Goal: Transaction & Acquisition: Purchase product/service

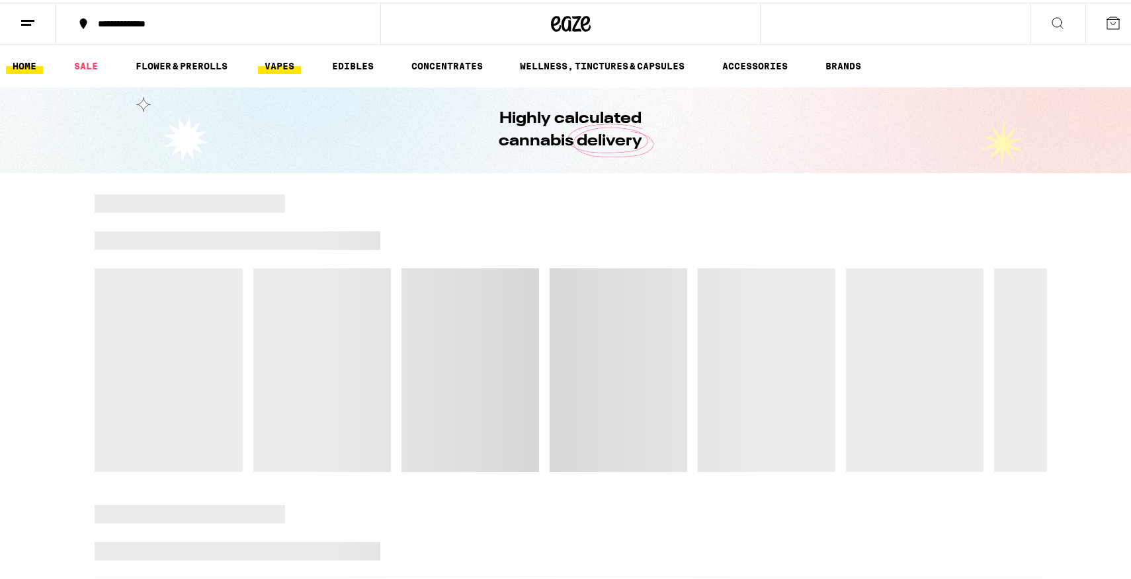
click at [274, 63] on link "VAPES" at bounding box center [279, 64] width 43 height 16
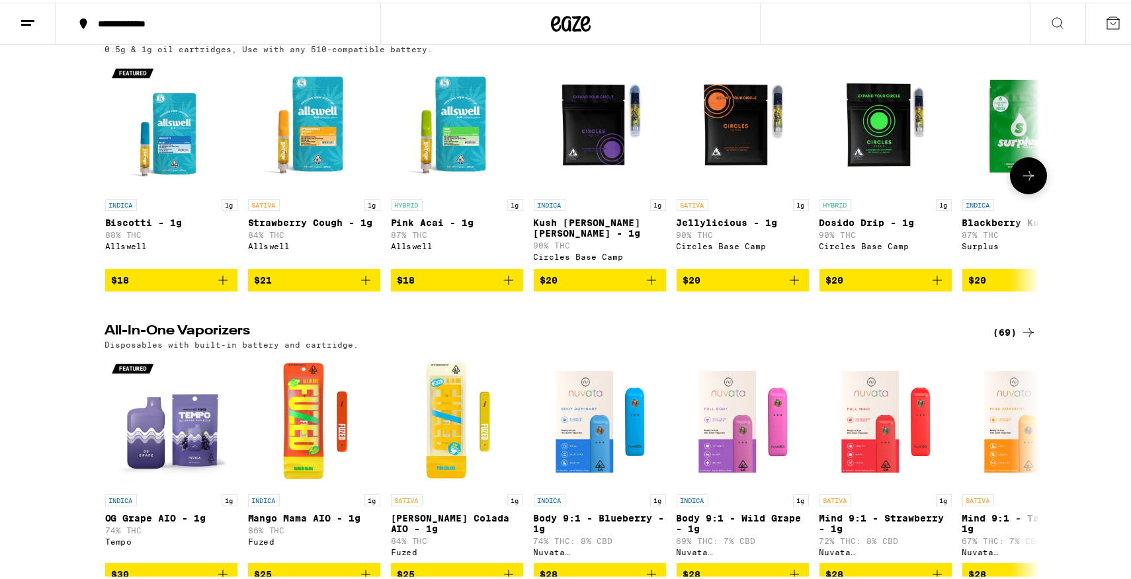
scroll to position [143, 0]
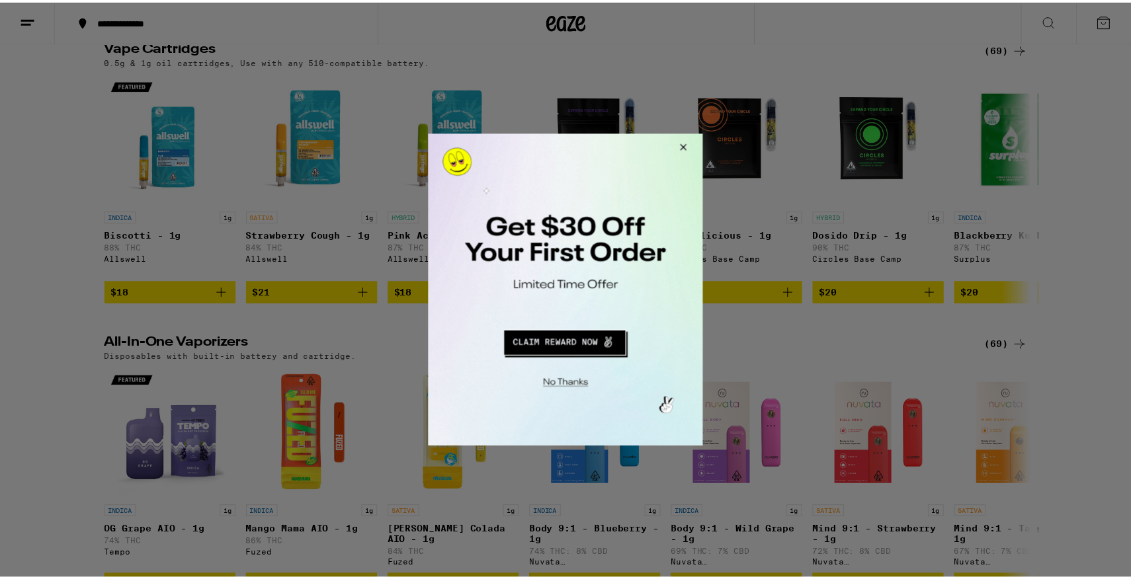
click at [694, 142] on button "Close Modal" at bounding box center [683, 150] width 36 height 32
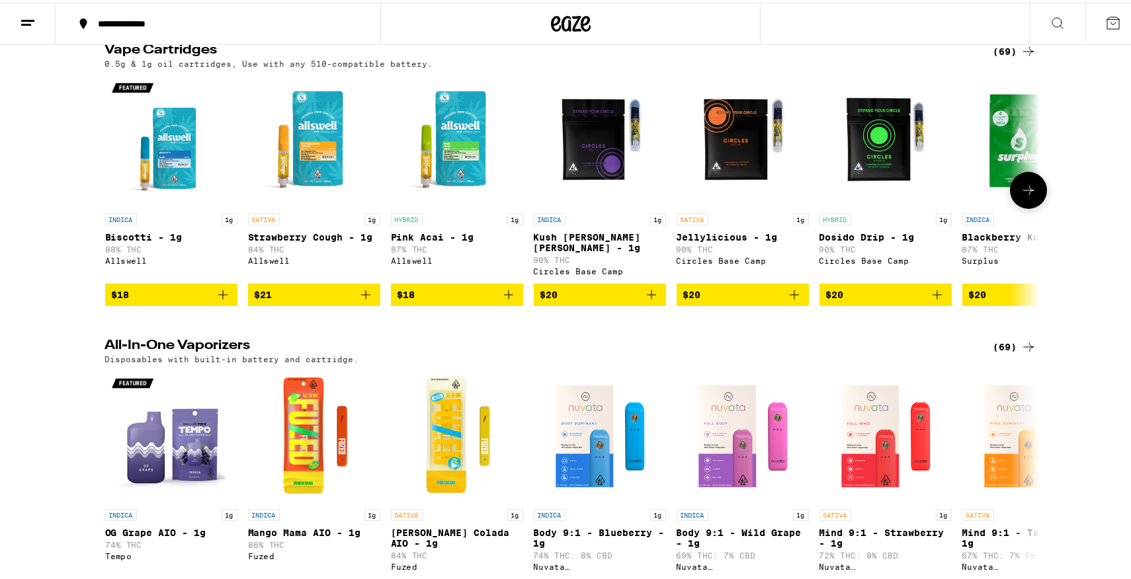
click at [1023, 196] on icon at bounding box center [1028, 188] width 16 height 16
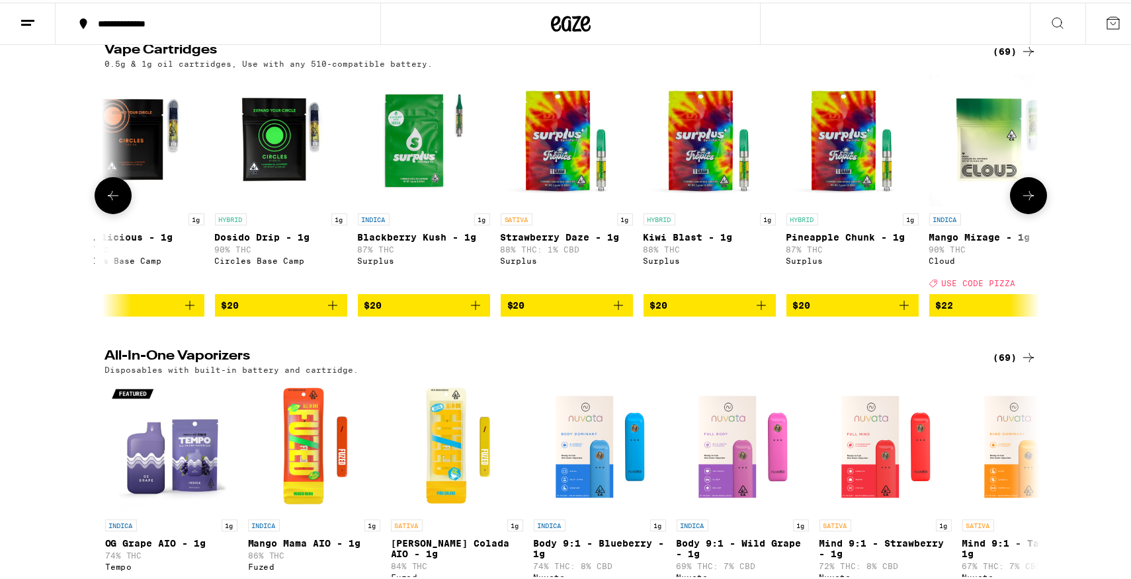
scroll to position [0, 787]
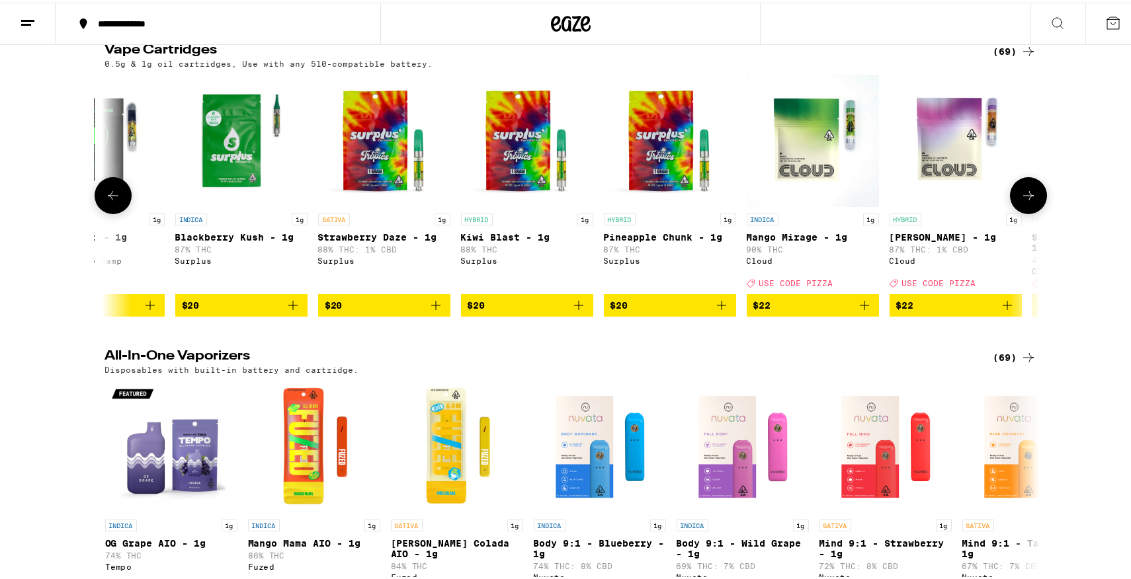
click at [1023, 196] on icon at bounding box center [1028, 193] width 16 height 16
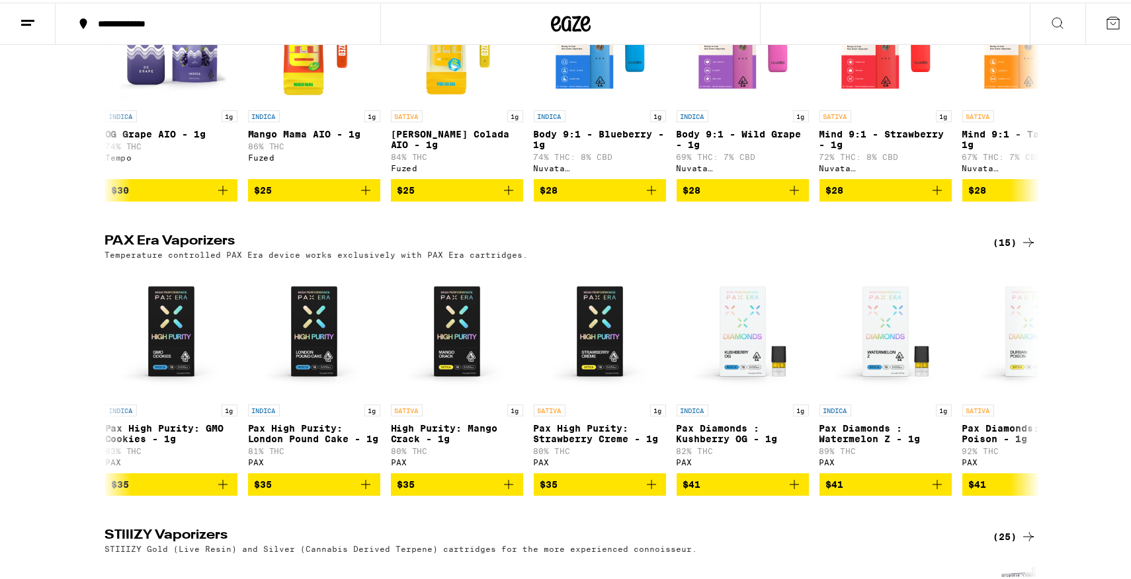
scroll to position [0, 0]
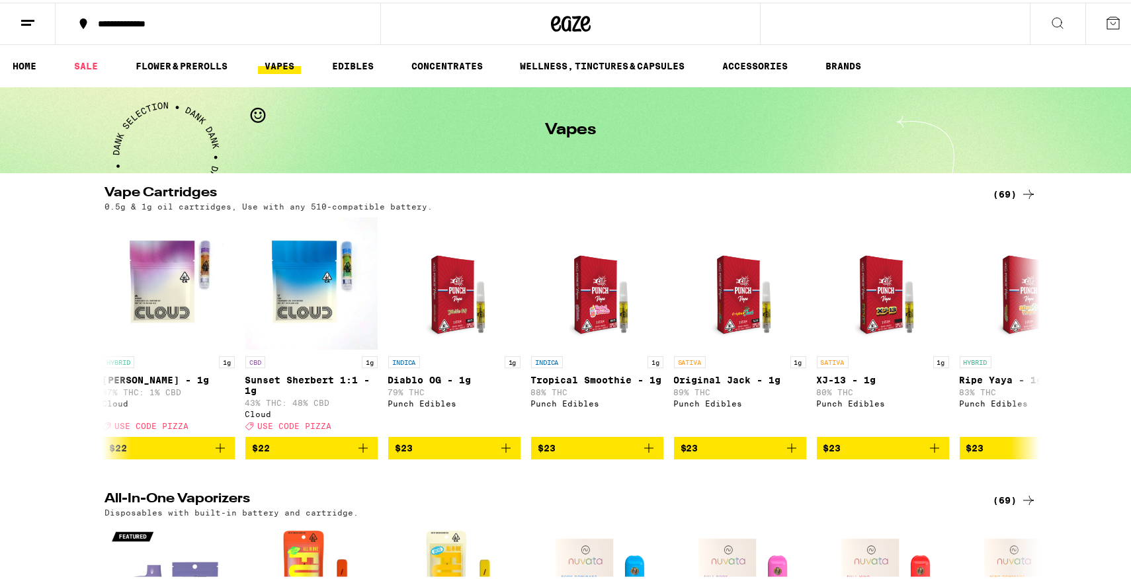
click at [999, 188] on div "(69)" at bounding box center [1014, 192] width 43 height 16
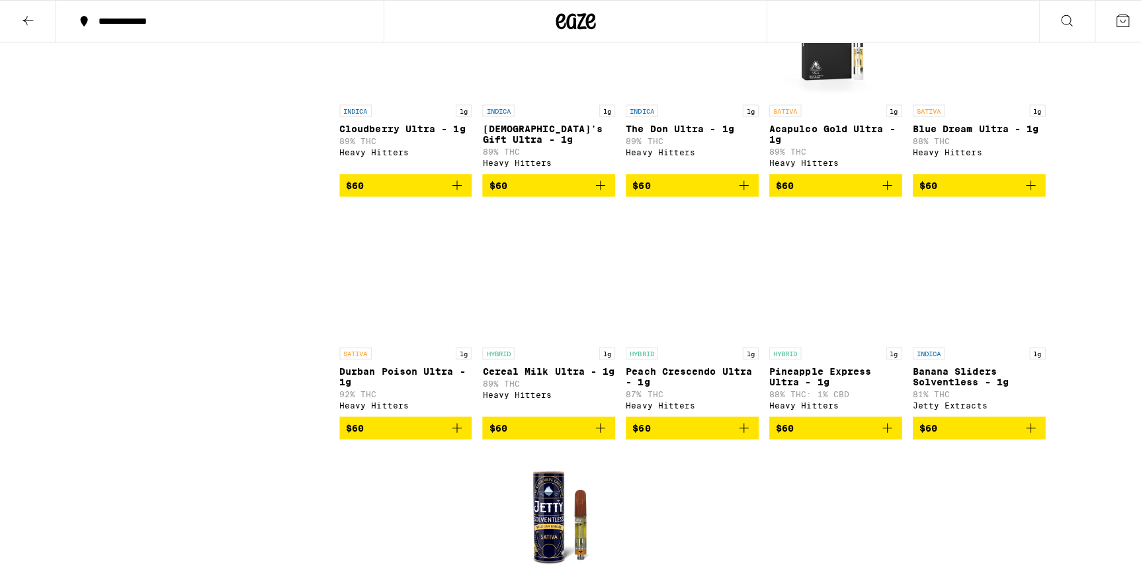
scroll to position [2931, 0]
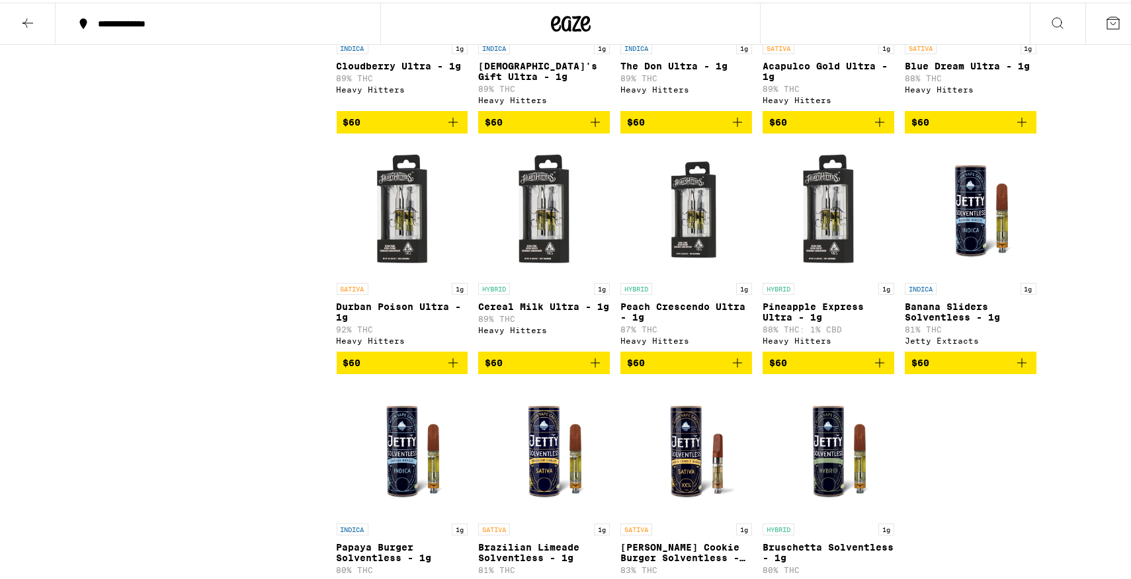
click at [398, 368] on span "$60" at bounding box center [402, 360] width 118 height 16
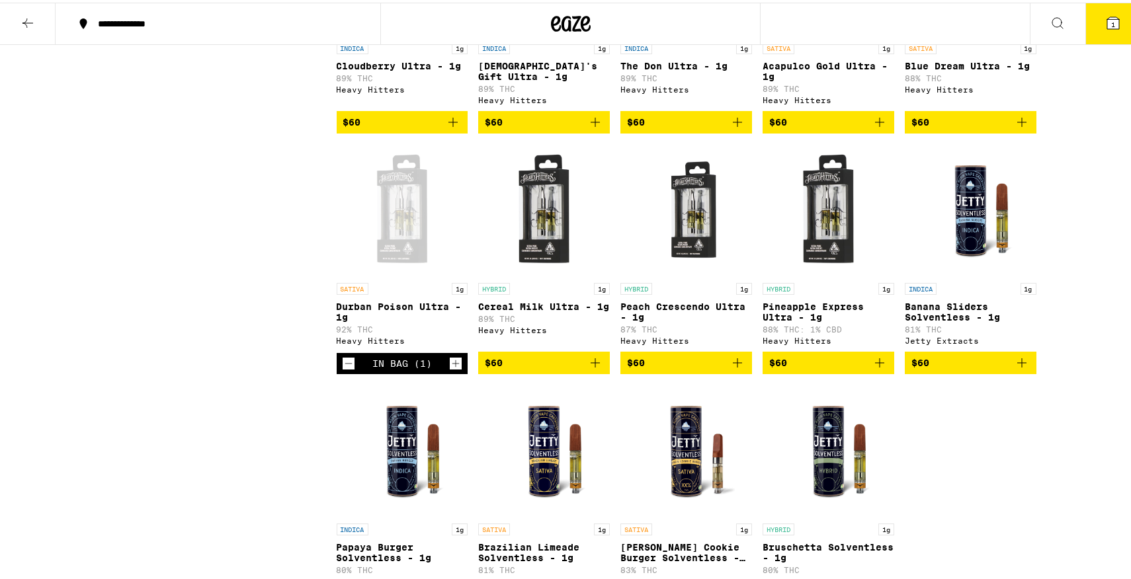
click at [1110, 24] on icon at bounding box center [1113, 21] width 16 height 16
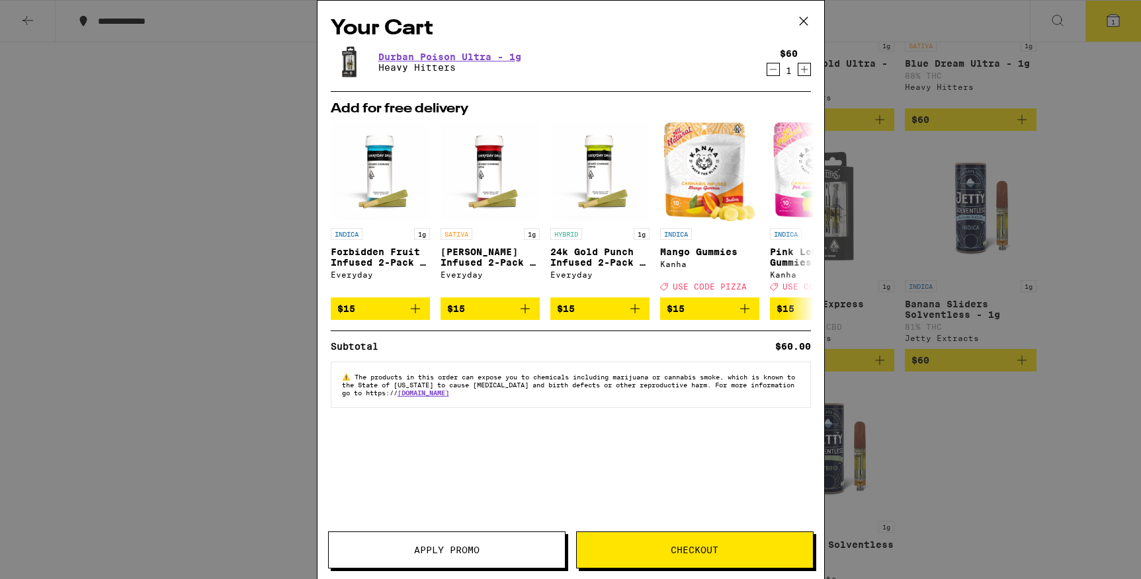
click at [722, 555] on button "Checkout" at bounding box center [694, 550] width 237 height 37
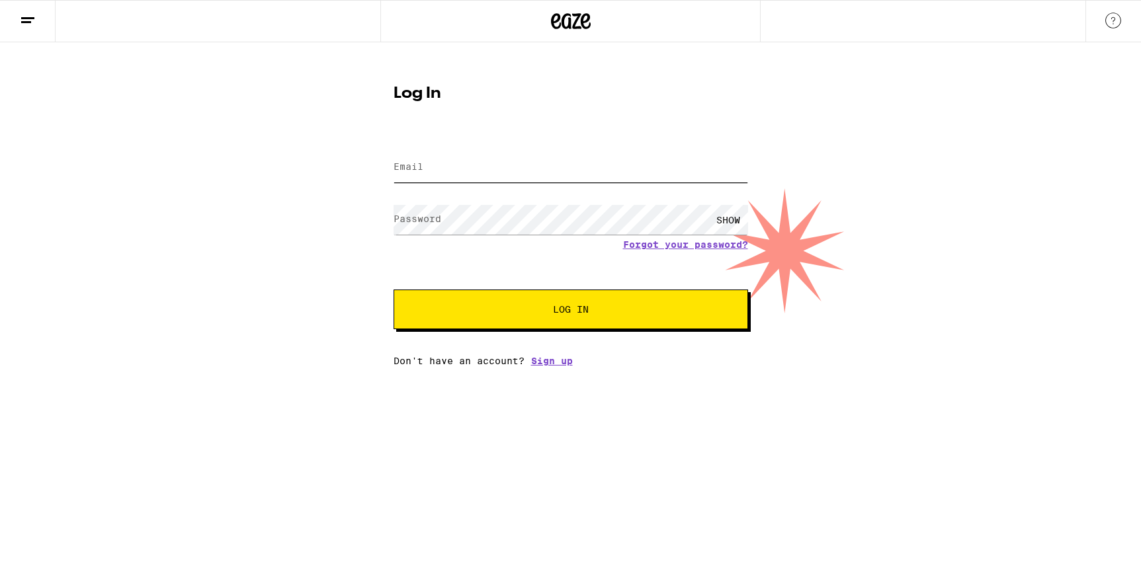
click at [439, 154] on input "Email" at bounding box center [570, 168] width 354 height 30
type input "[EMAIL_ADDRESS][DOMAIN_NAME]"
click at [393, 290] on button "Log In" at bounding box center [570, 310] width 354 height 40
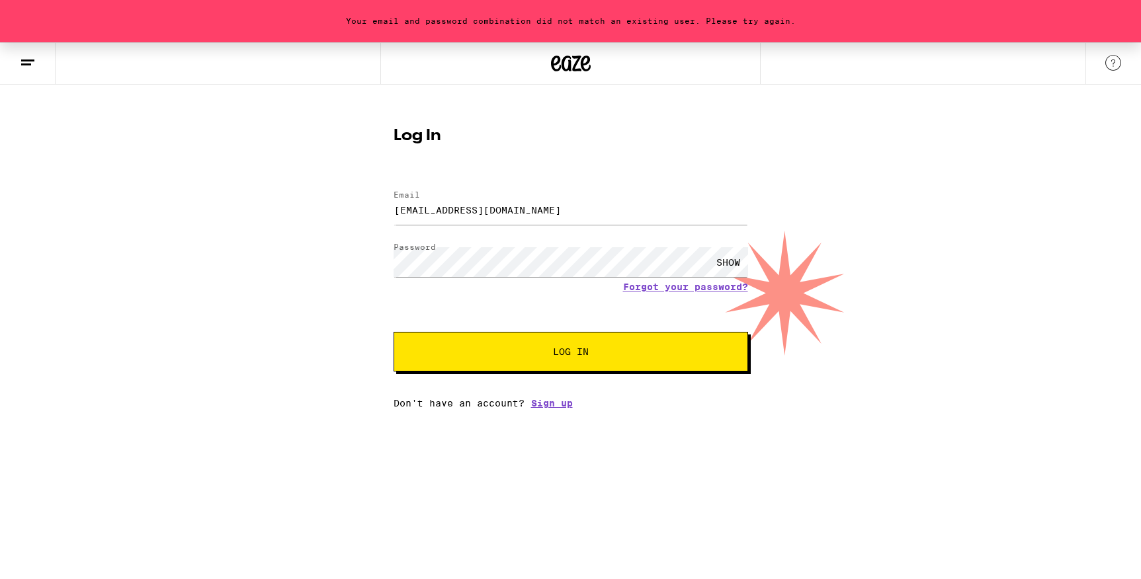
click at [723, 264] on div "SHOW" at bounding box center [728, 262] width 40 height 30
click at [393, 332] on button "Log In" at bounding box center [570, 352] width 354 height 40
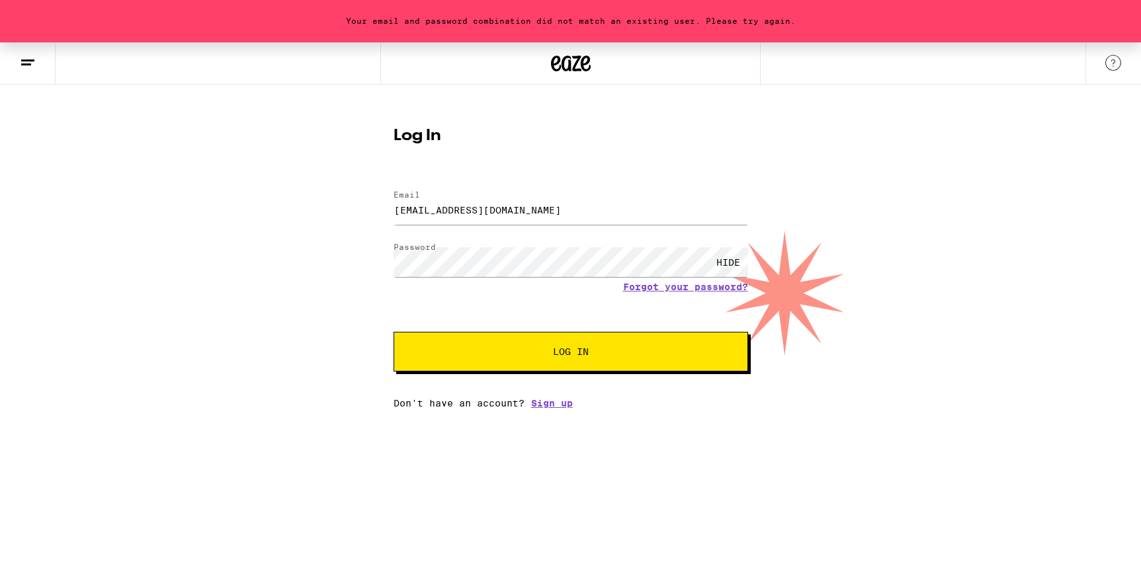
click at [660, 286] on link "Forgot your password?" at bounding box center [685, 287] width 125 height 11
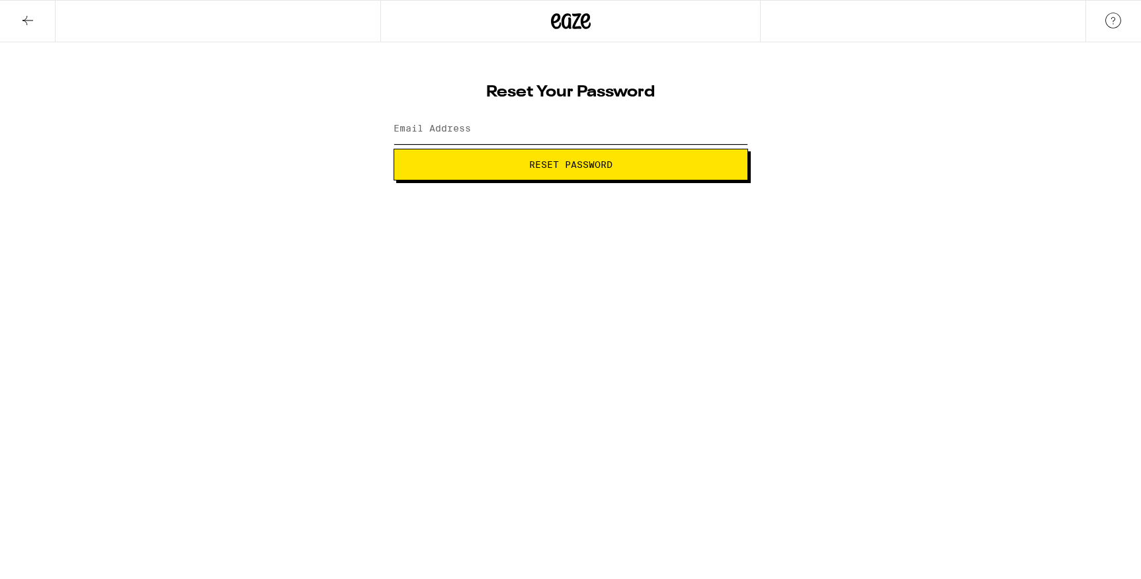
click at [479, 121] on input "Email Address" at bounding box center [570, 129] width 354 height 30
type input "[EMAIL_ADDRESS][DOMAIN_NAME]"
click at [499, 165] on span "Reset Password" at bounding box center [571, 164] width 332 height 9
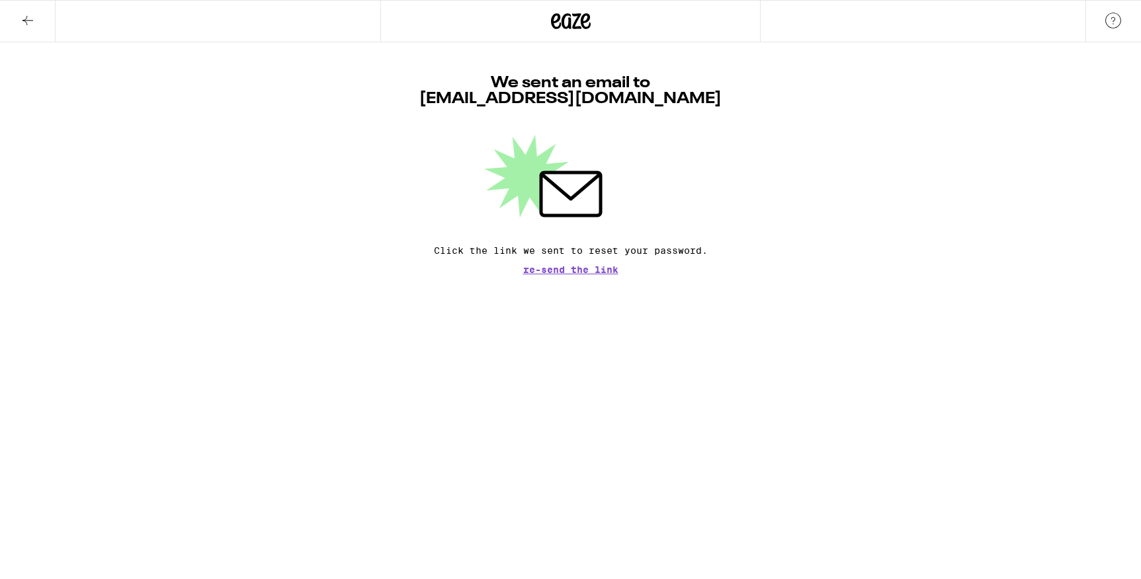
click at [571, 13] on icon at bounding box center [571, 21] width 40 height 24
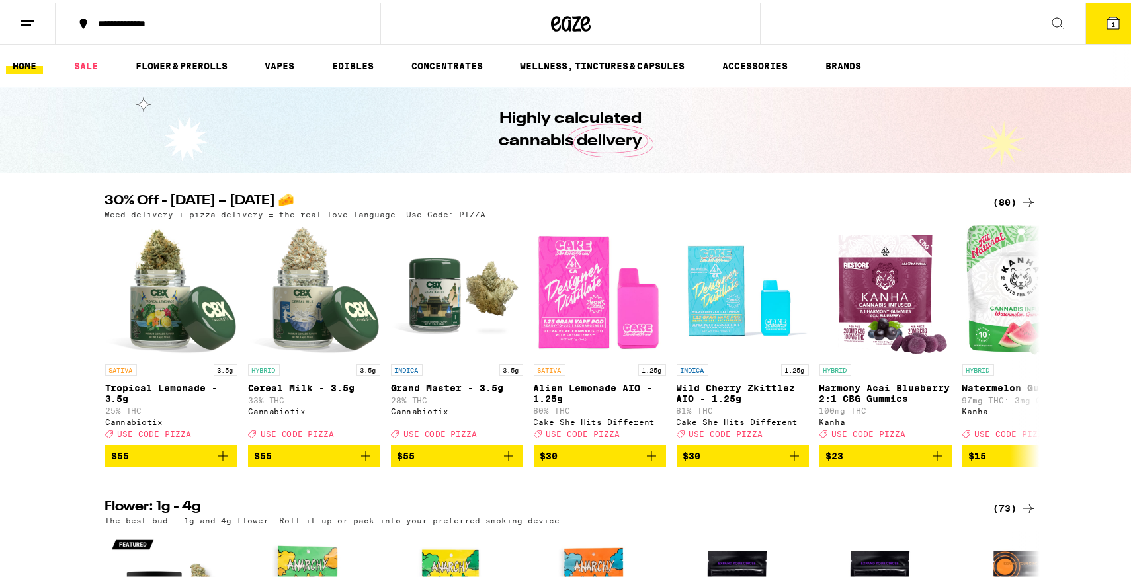
click at [1087, 22] on button "1" at bounding box center [1113, 21] width 56 height 41
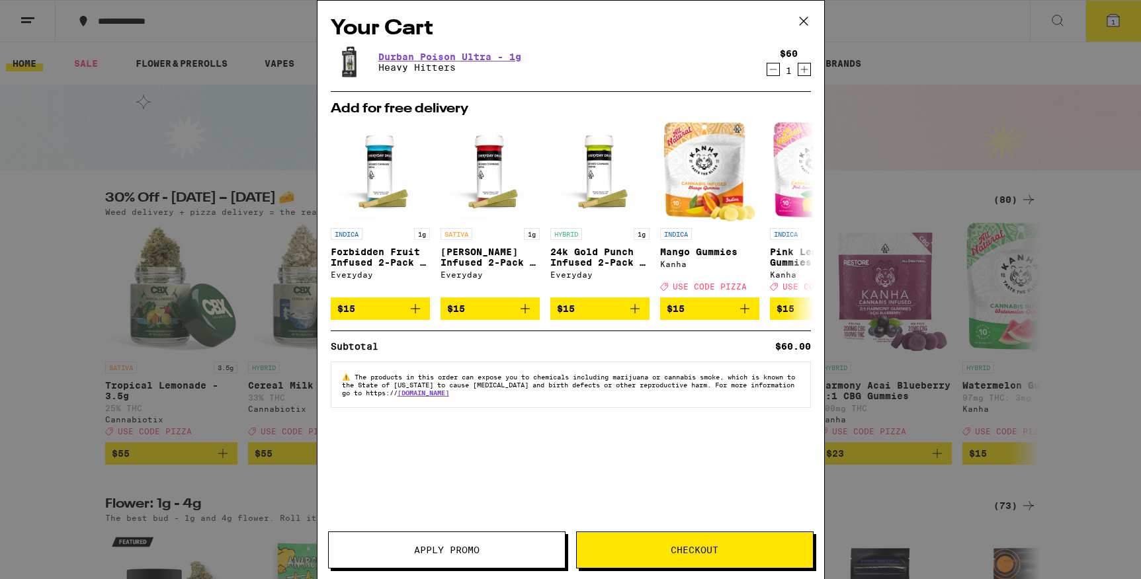
click at [699, 558] on button "Checkout" at bounding box center [694, 550] width 237 height 37
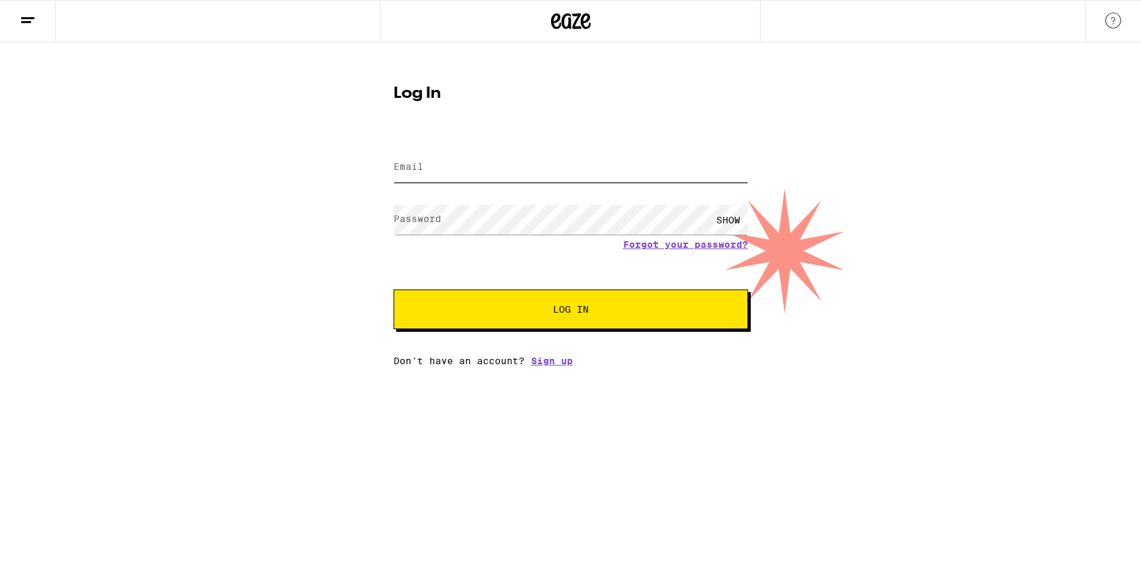
click at [468, 172] on input "Email" at bounding box center [570, 168] width 354 height 30
type input "[EMAIL_ADDRESS][DOMAIN_NAME]"
click at [393, 290] on button "Log In" at bounding box center [570, 310] width 354 height 40
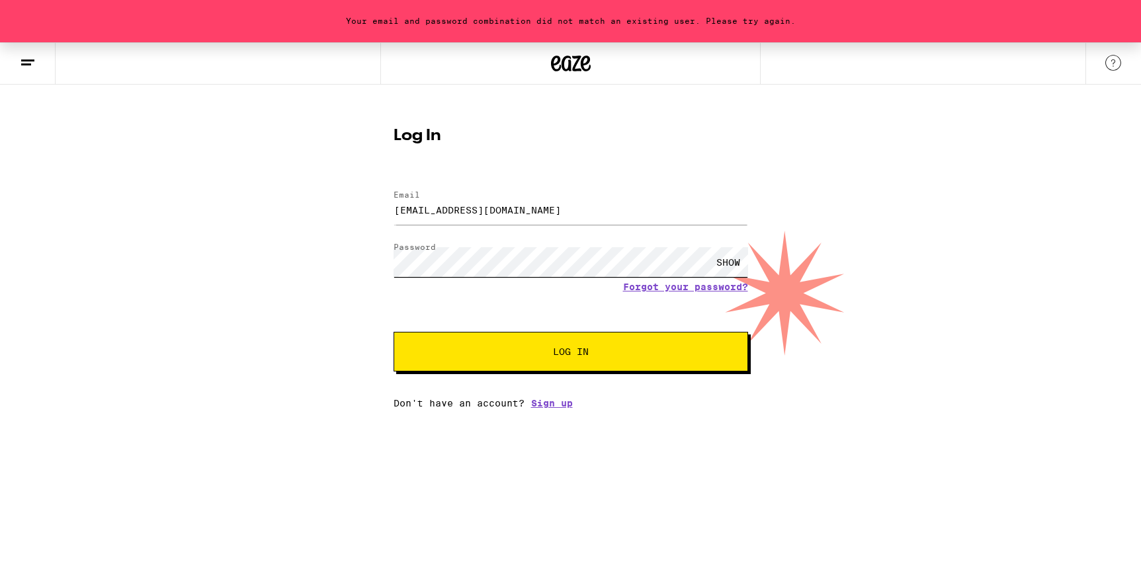
click at [393, 332] on button "Log In" at bounding box center [570, 352] width 354 height 40
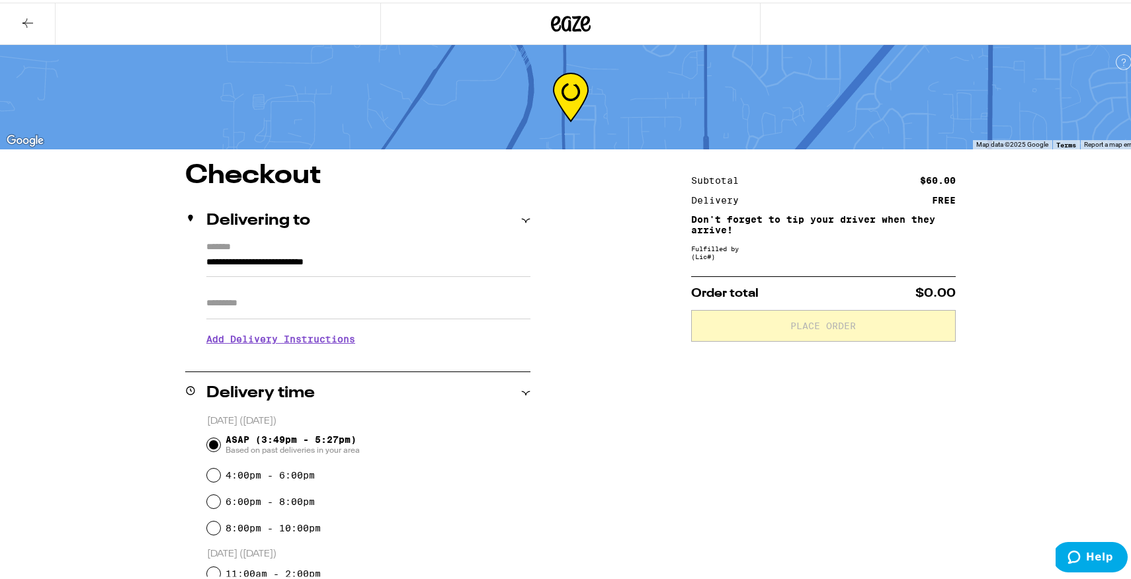
click at [270, 304] on input "Apt/Suite" at bounding box center [368, 301] width 324 height 32
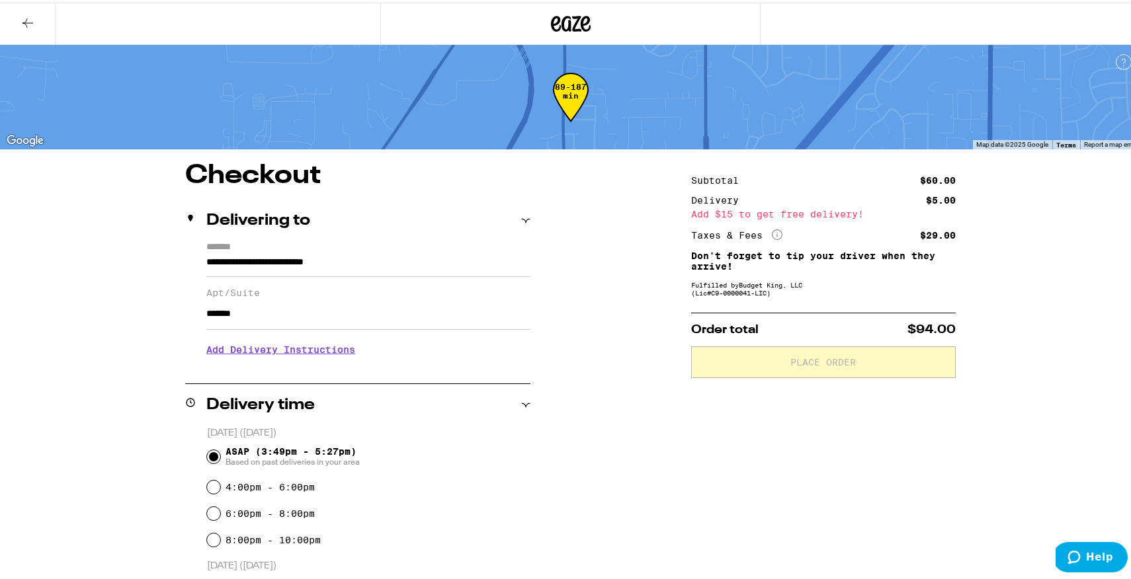
type input "*******"
click at [58, 374] on div "**********" at bounding box center [570, 435] width 1141 height 870
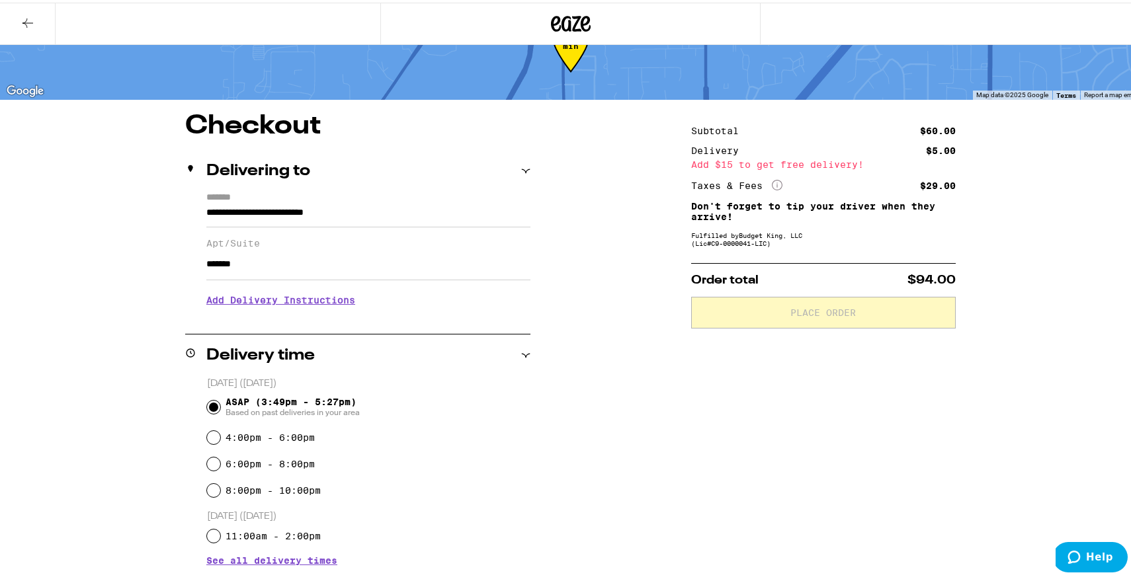
scroll to position [103, 0]
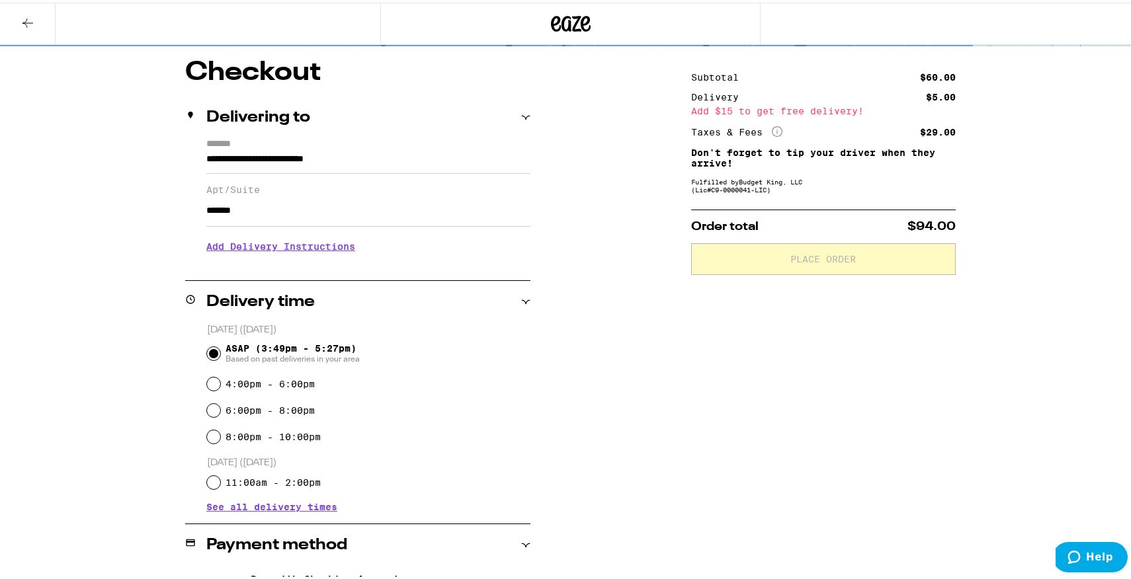
click at [110, 380] on div "**********" at bounding box center [571, 412] width 952 height 710
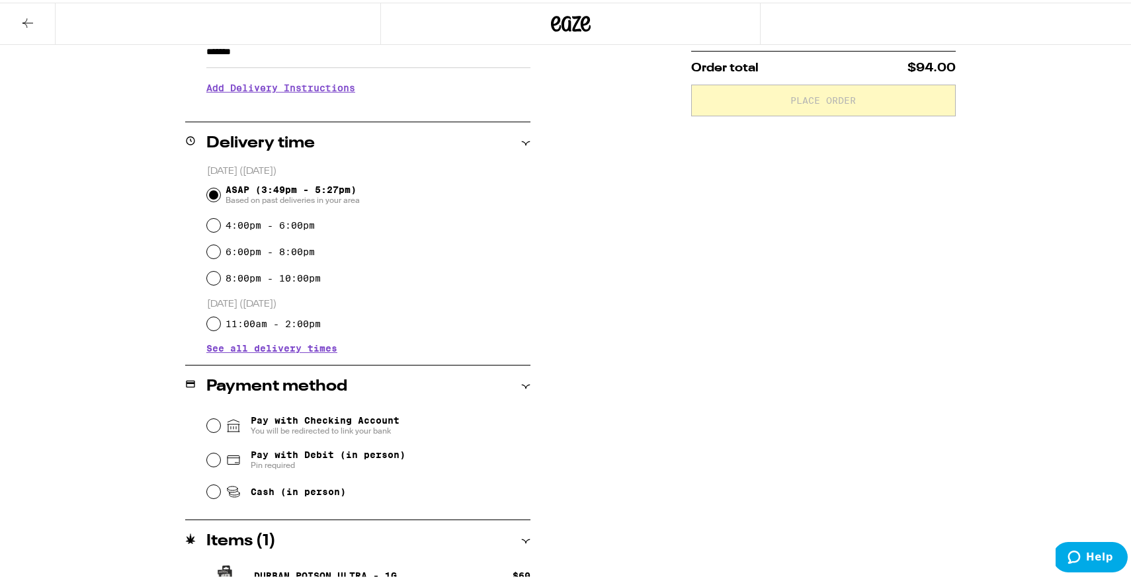
scroll to position [291, 0]
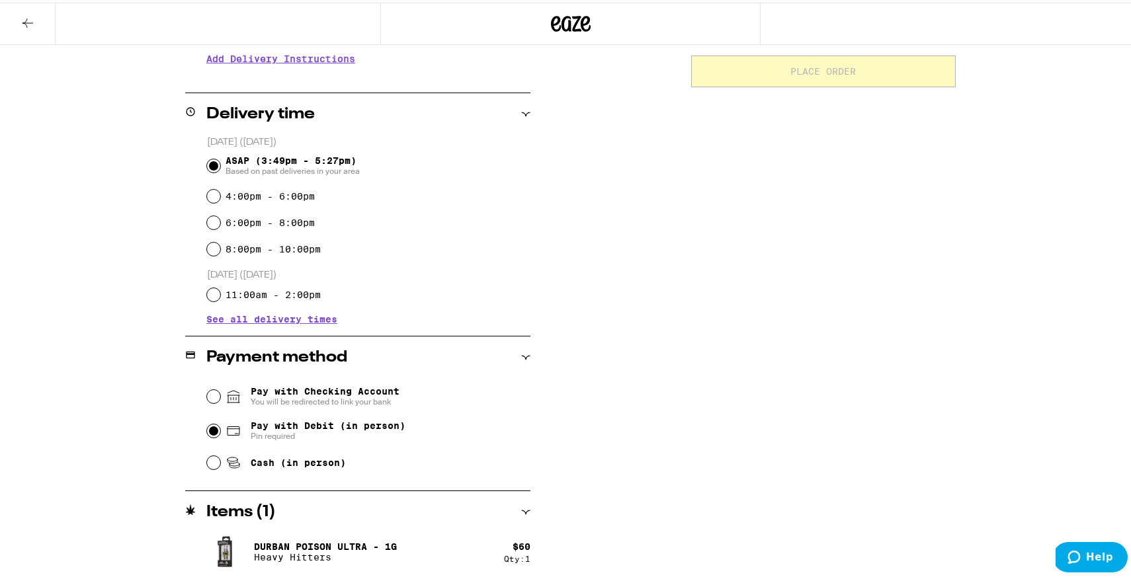
click at [208, 431] on input "Pay with Debit (in person) Pin required" at bounding box center [213, 428] width 13 height 13
radio input "true"
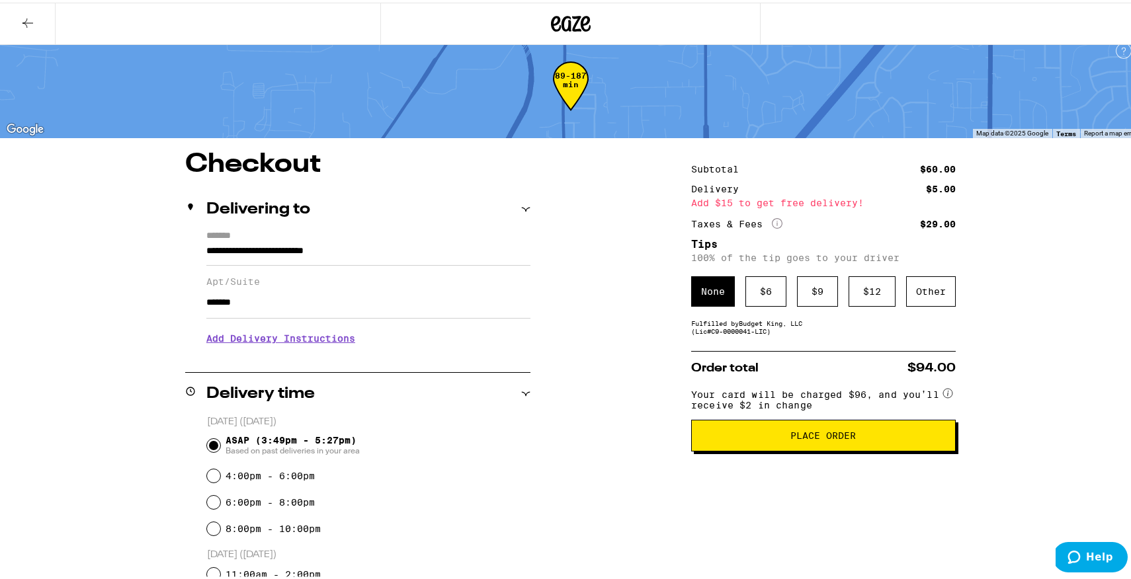
scroll to position [0, 0]
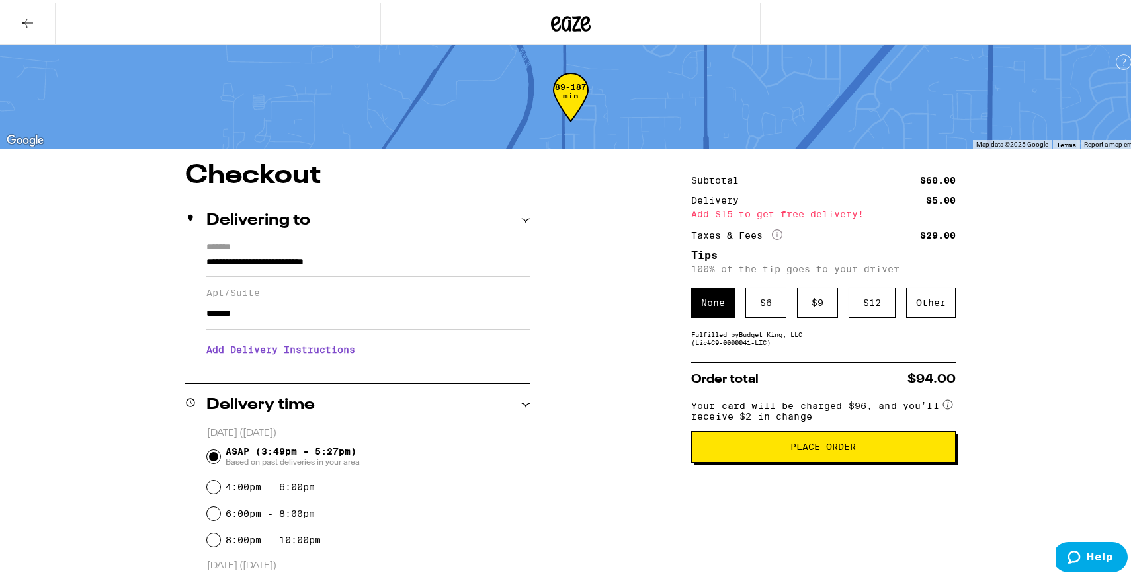
click at [566, 26] on icon at bounding box center [571, 21] width 40 height 24
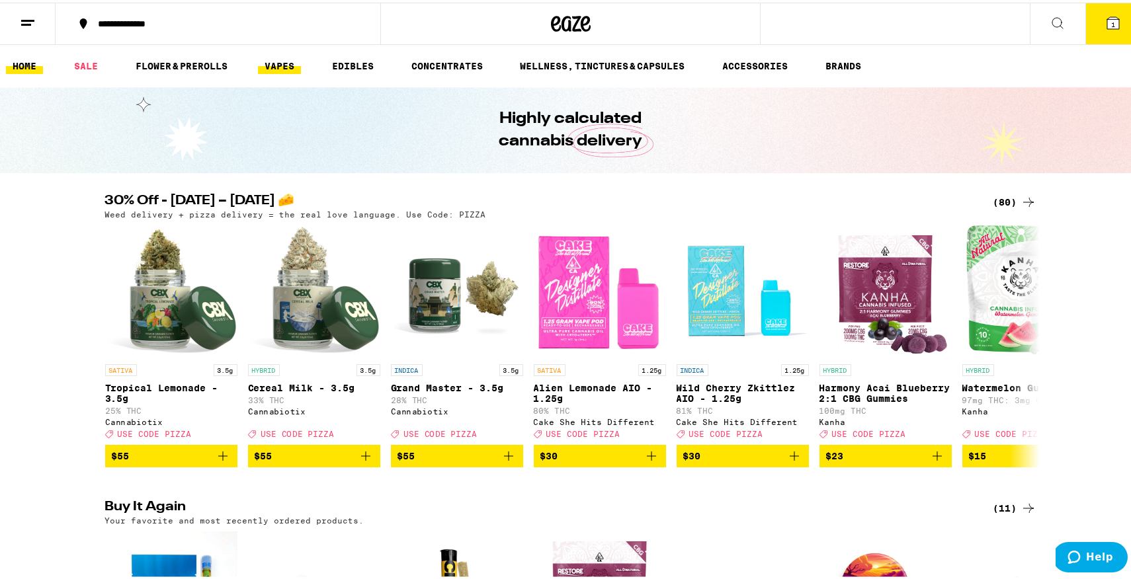
click at [267, 60] on link "VAPES" at bounding box center [279, 64] width 43 height 16
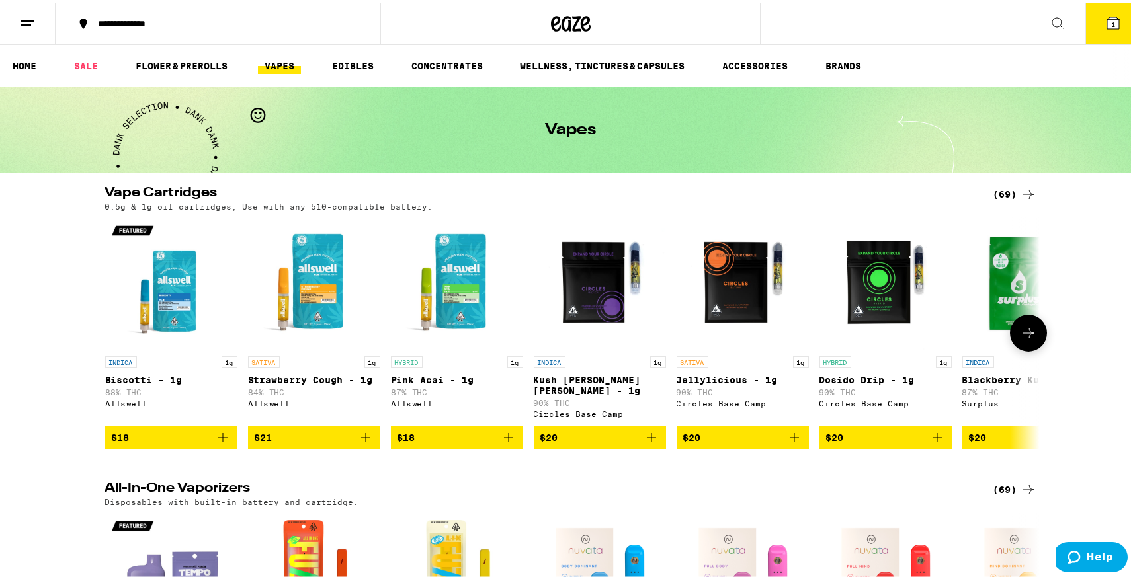
click at [579, 300] on img "Open page for Kush Berry Bliss - 1g from Circles Base Camp" at bounding box center [600, 281] width 132 height 132
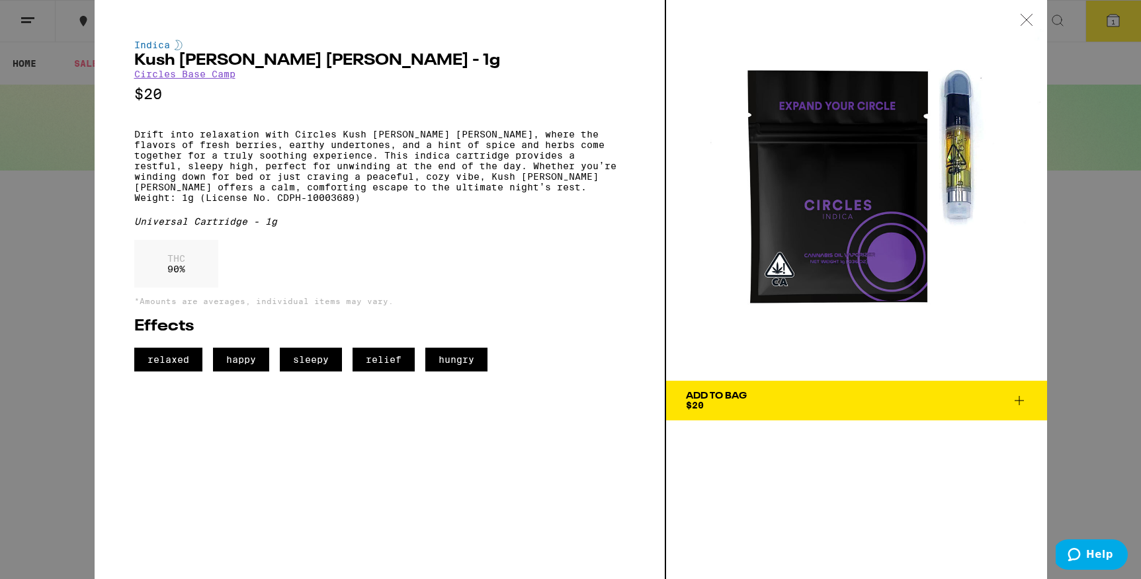
click at [800, 399] on span "Add To Bag $20" at bounding box center [856, 401] width 341 height 19
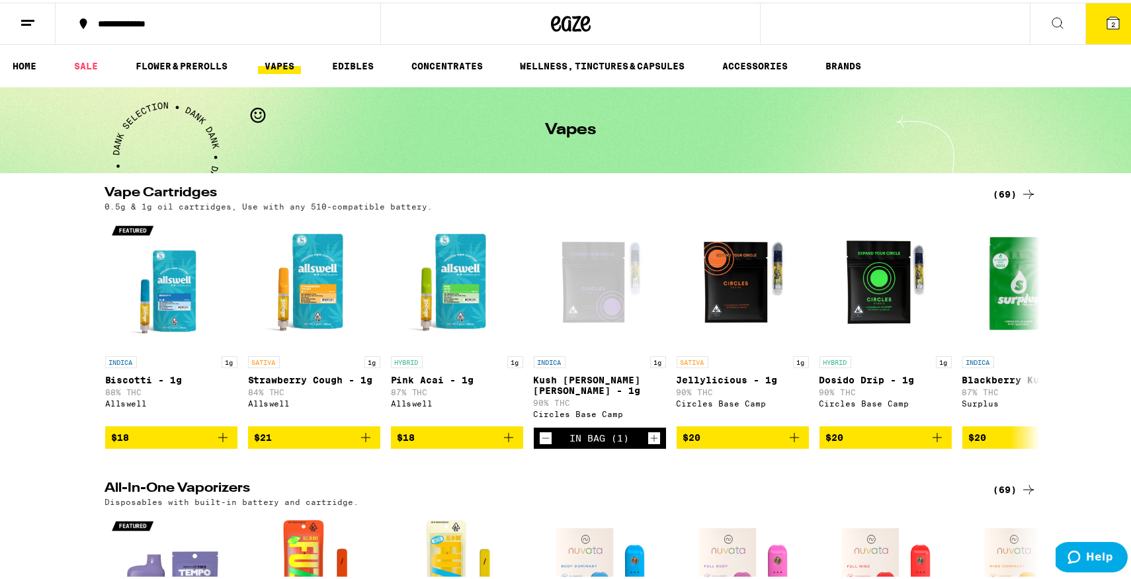
click at [1085, 16] on button "2" at bounding box center [1113, 21] width 56 height 41
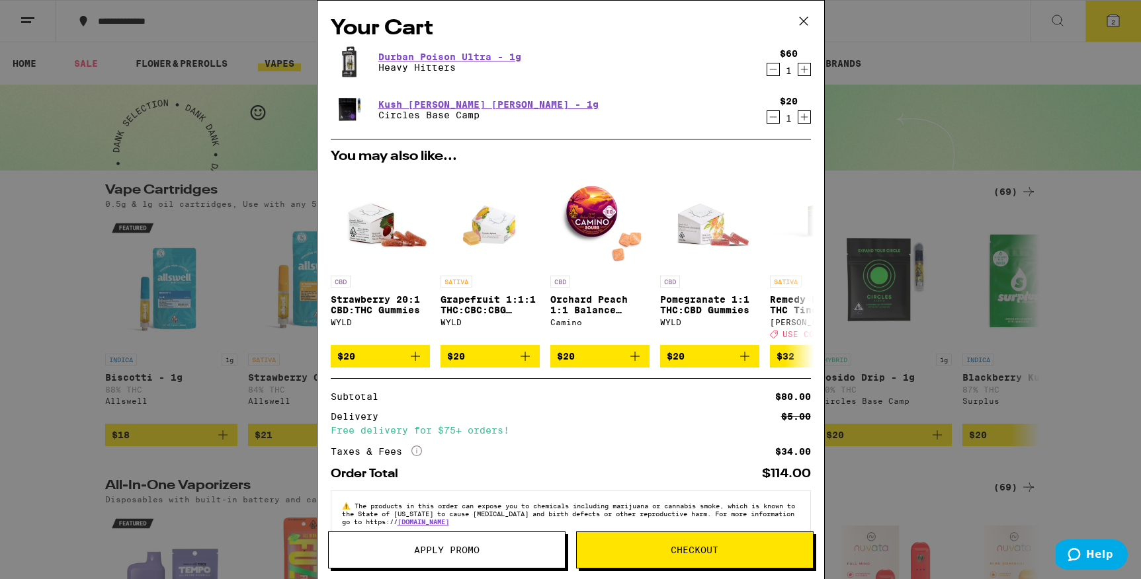
click at [766, 116] on button "Decrement" at bounding box center [772, 116] width 13 height 13
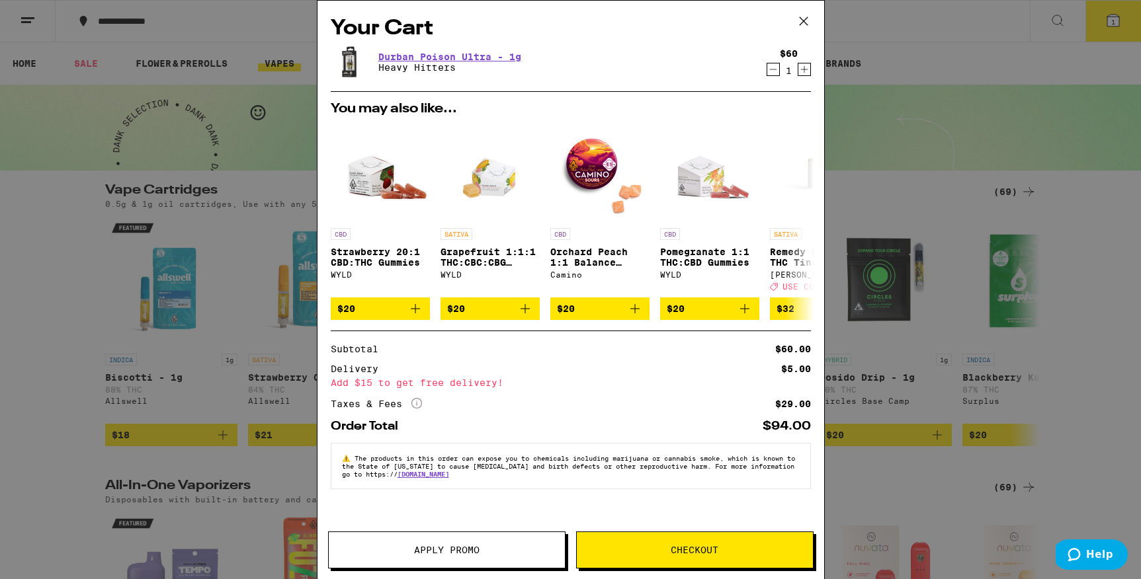
click at [728, 541] on button "Checkout" at bounding box center [694, 550] width 237 height 37
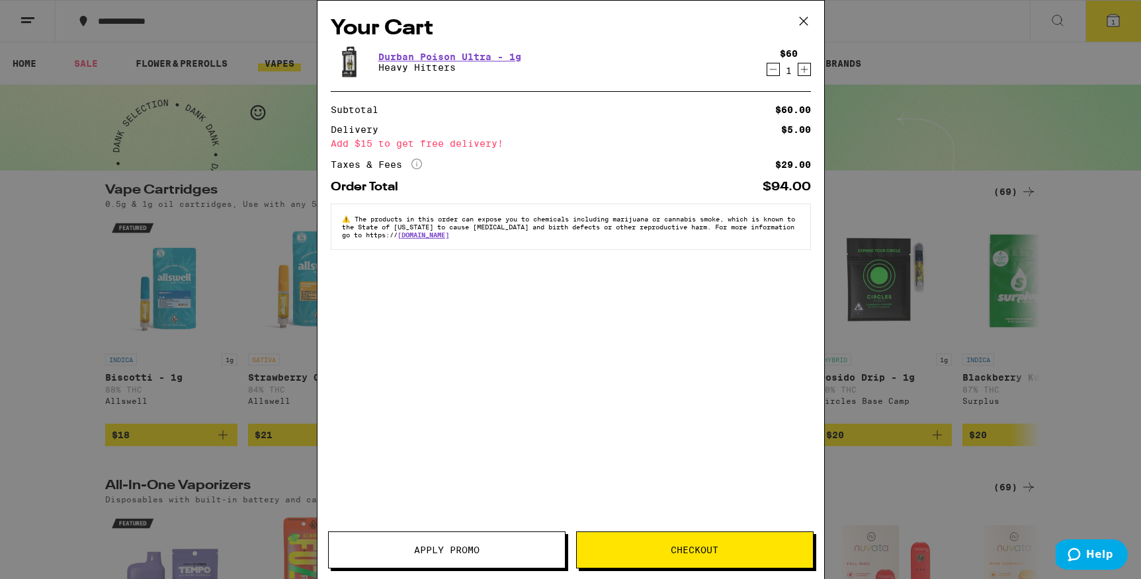
click at [767, 73] on icon "Decrement" at bounding box center [773, 70] width 12 height 16
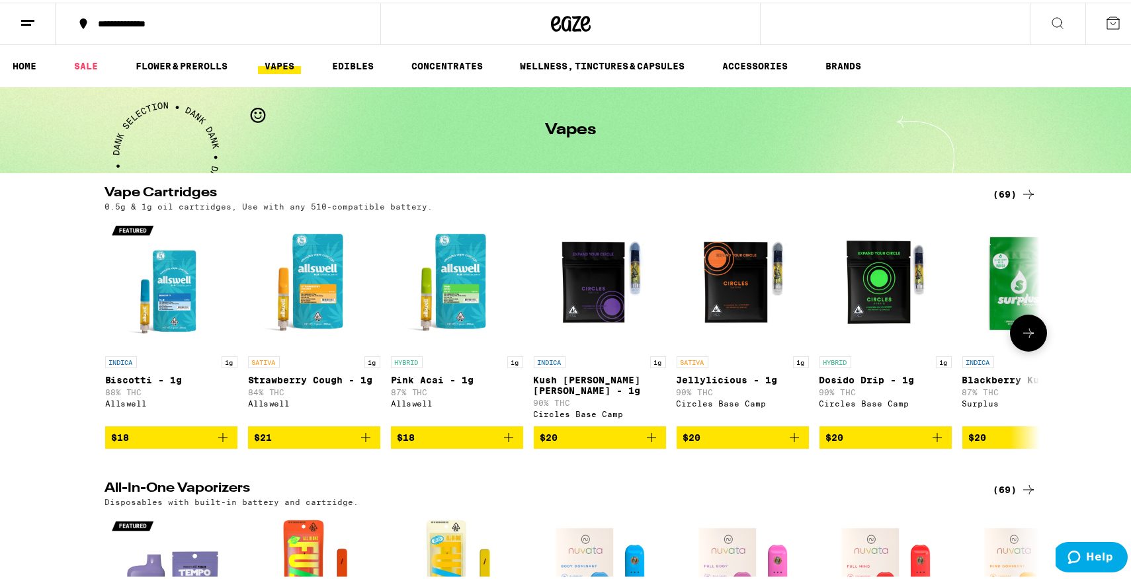
click at [620, 293] on img "Open page for Kush Berry Bliss - 1g from Circles Base Camp" at bounding box center [600, 281] width 132 height 132
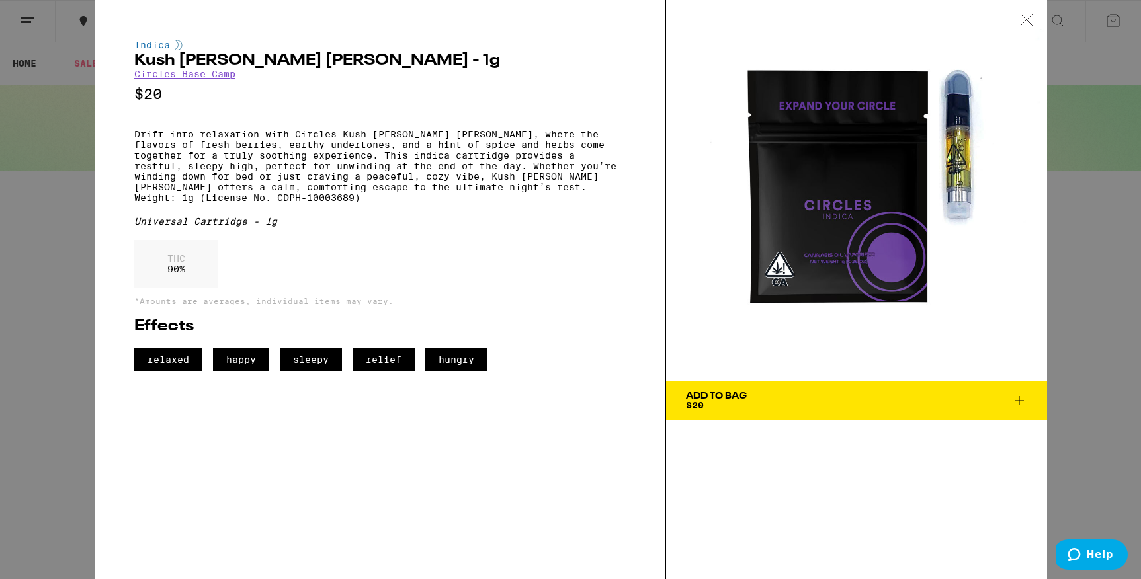
click at [1008, 395] on span "Add To Bag $20" at bounding box center [856, 401] width 341 height 19
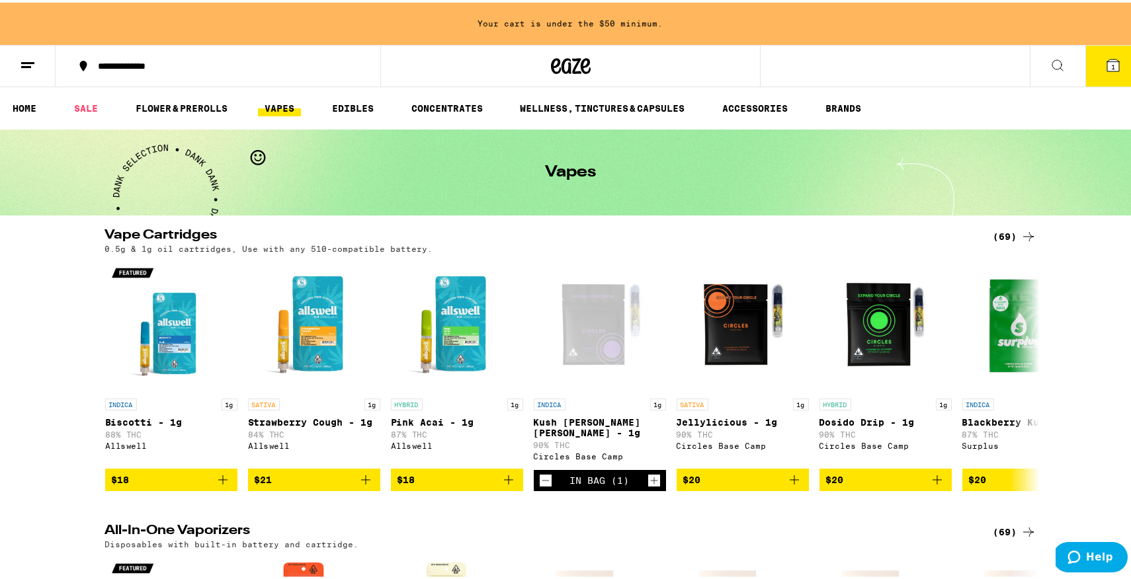
click at [786, 485] on icon "Add to bag" at bounding box center [794, 478] width 16 height 16
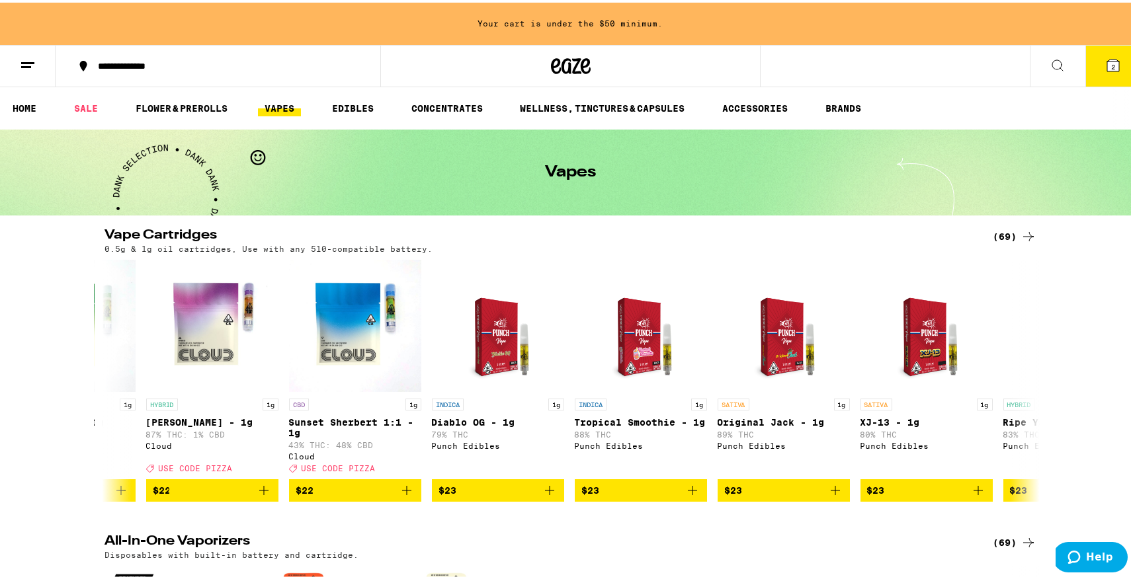
scroll to position [0, 1530]
click at [400, 495] on icon "Add to bag" at bounding box center [407, 488] width 16 height 16
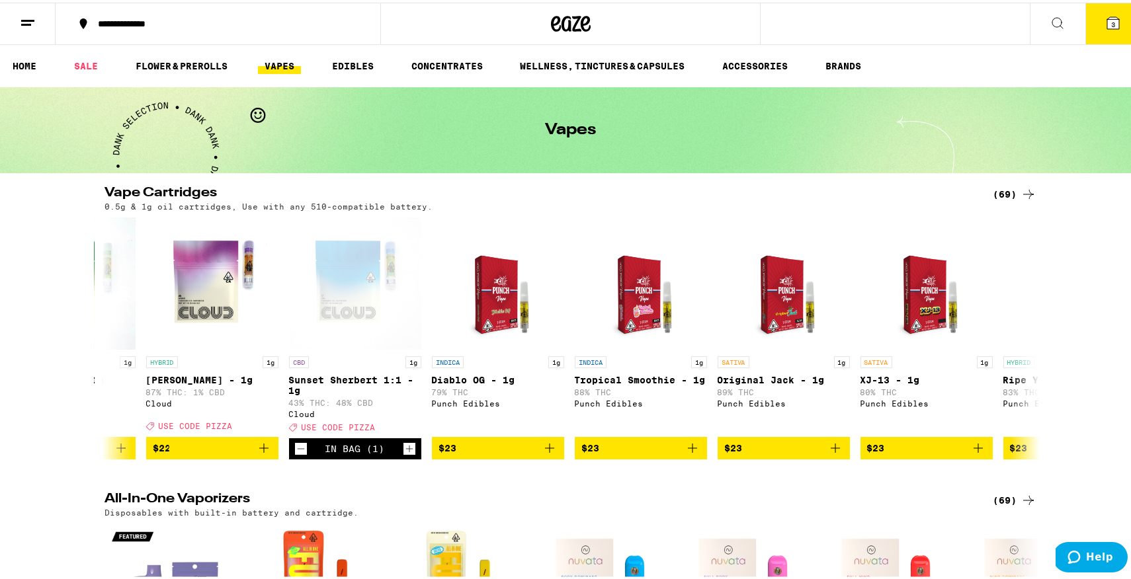
click at [1114, 30] on button "3" at bounding box center [1113, 21] width 56 height 41
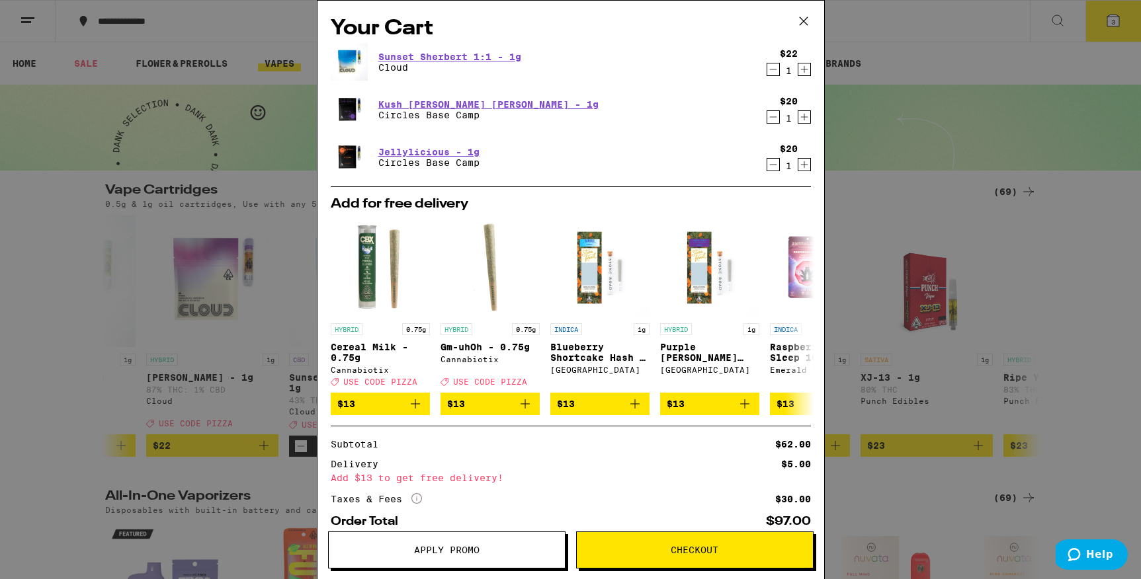
click at [723, 558] on button "Checkout" at bounding box center [694, 550] width 237 height 37
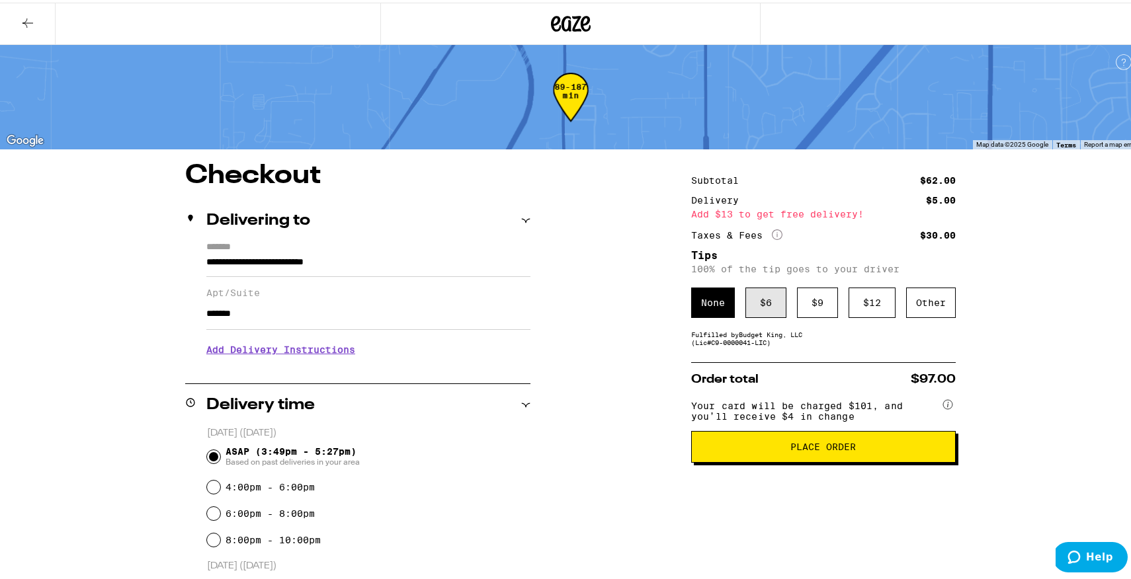
click at [757, 311] on div "$ 6" at bounding box center [765, 300] width 41 height 30
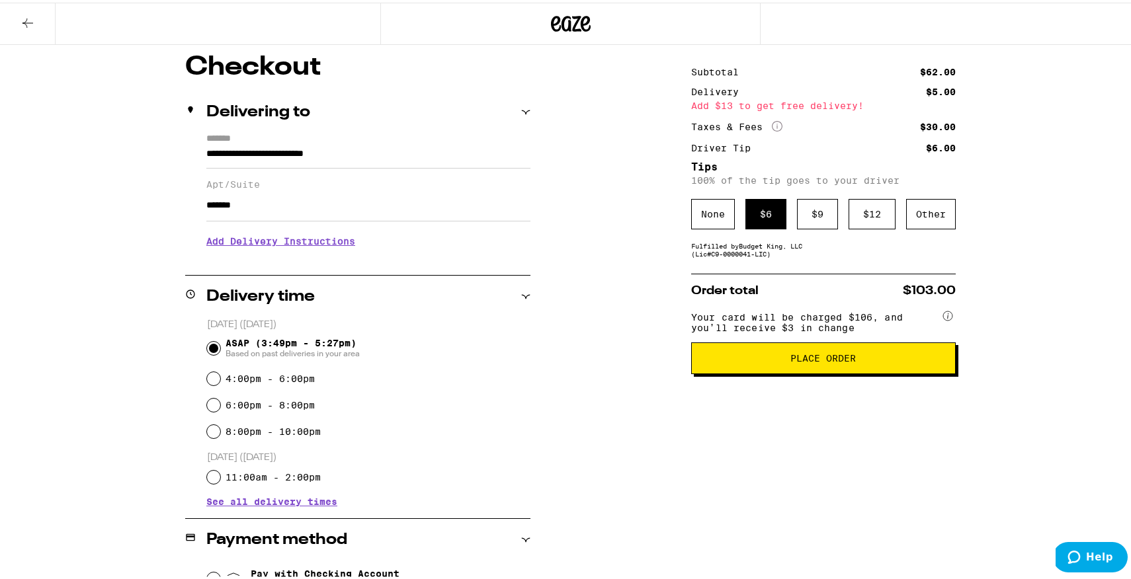
scroll to position [74, 0]
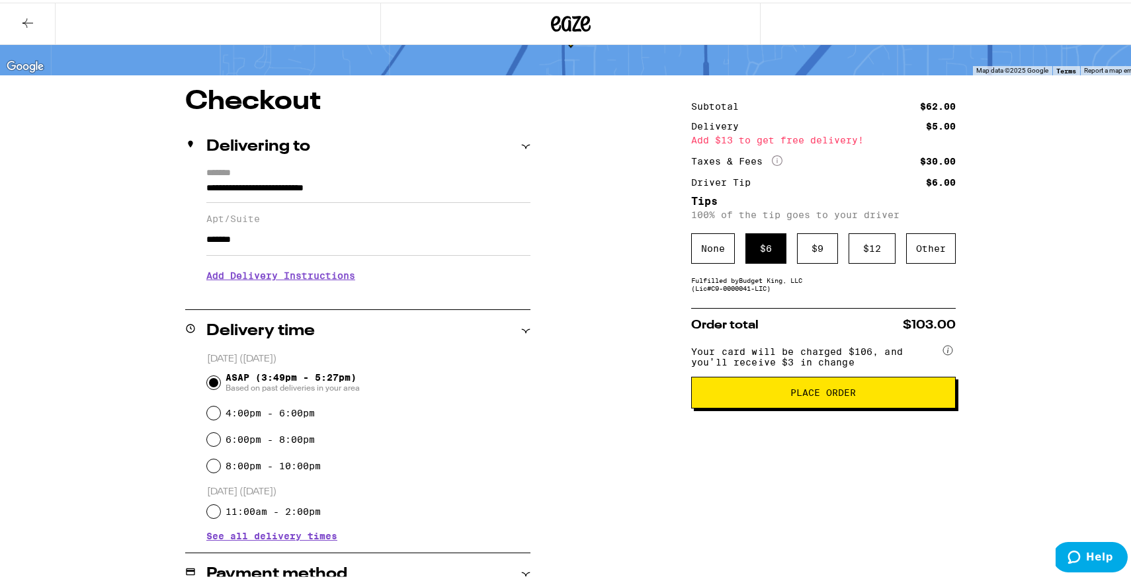
click at [780, 395] on span "Place Order" at bounding box center [823, 390] width 242 height 9
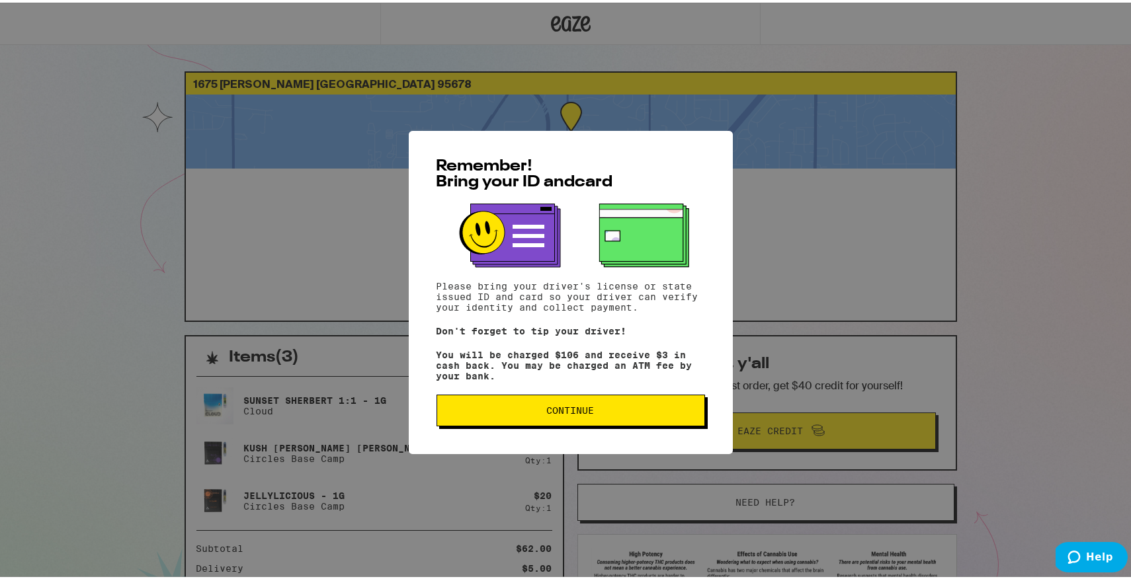
click at [633, 408] on span "Continue" at bounding box center [571, 407] width 246 height 9
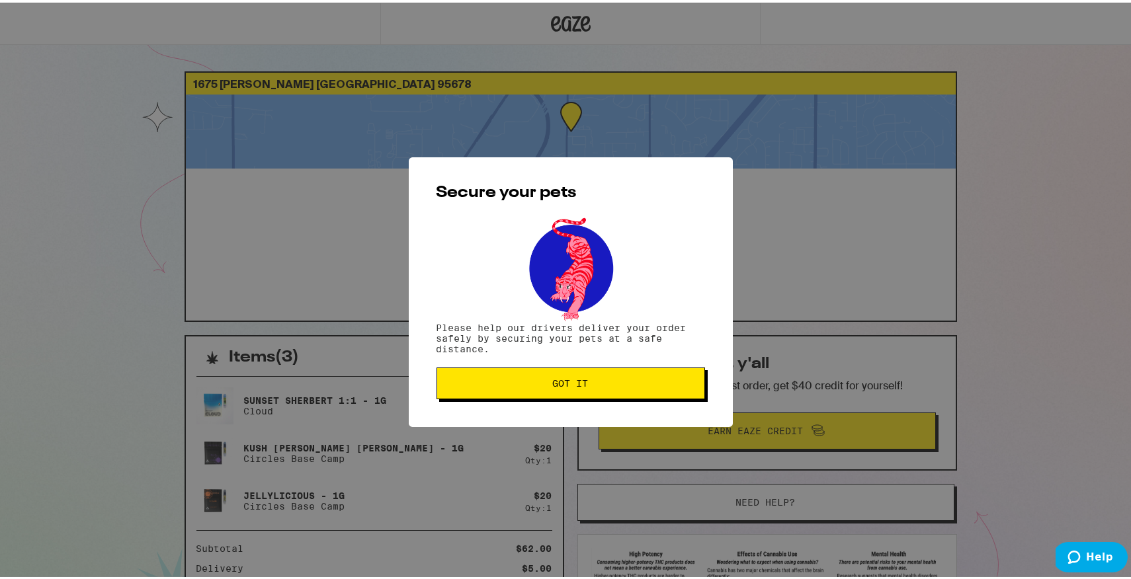
click at [631, 392] on button "Got it" at bounding box center [570, 381] width 269 height 32
